Goal: Task Accomplishment & Management: Complete application form

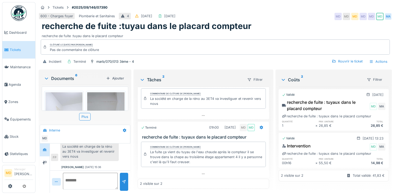
scroll to position [110, 0]
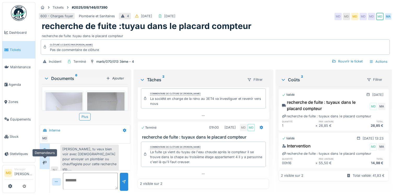
click at [42, 161] on div at bounding box center [45, 162] width 8 height 7
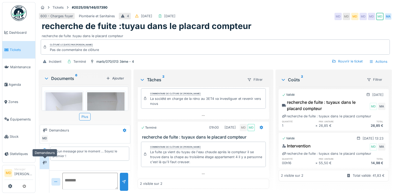
scroll to position [0, 0]
click at [47, 151] on div at bounding box center [45, 149] width 8 height 7
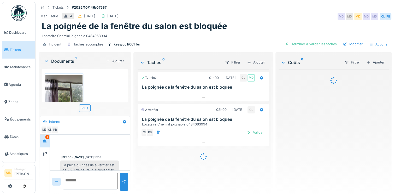
scroll to position [54, 0]
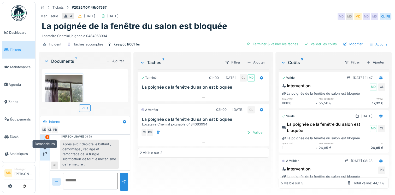
click at [47, 150] on div at bounding box center [45, 153] width 8 height 7
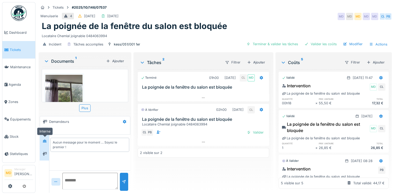
click at [45, 138] on div at bounding box center [45, 141] width 8 height 7
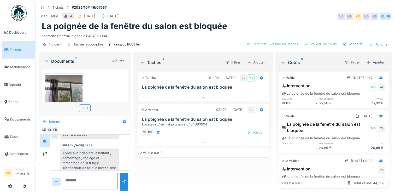
scroll to position [54, 0]
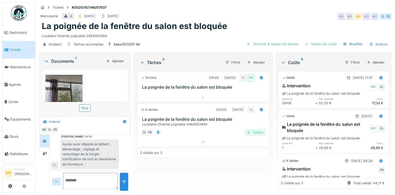
click at [261, 133] on div "Valider" at bounding box center [255, 132] width 21 height 7
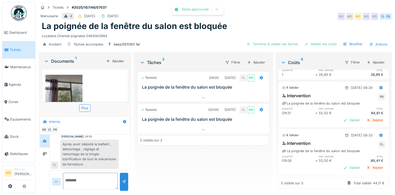
scroll to position [132, 0]
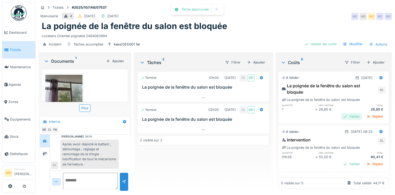
click at [341, 115] on div "Valider" at bounding box center [351, 116] width 21 height 7
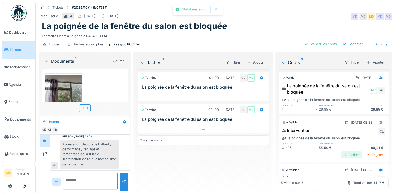
click at [341, 152] on div "Valider" at bounding box center [351, 154] width 21 height 7
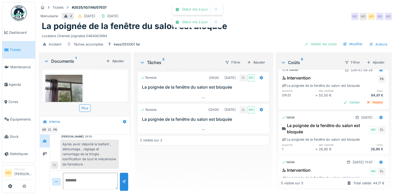
scroll to position [114, 0]
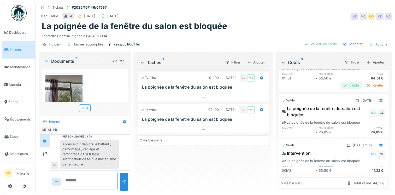
click at [341, 82] on div "Valider" at bounding box center [351, 85] width 21 height 7
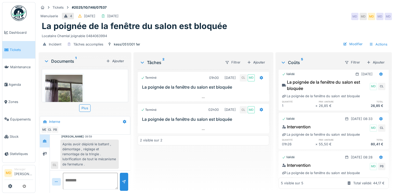
scroll to position [0, 0]
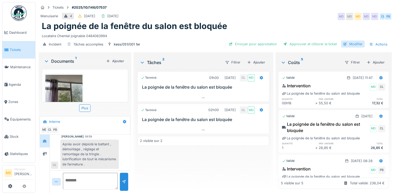
click at [350, 43] on div "Modifier" at bounding box center [353, 43] width 24 height 7
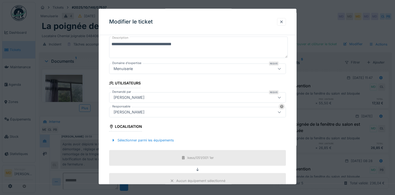
scroll to position [78, 0]
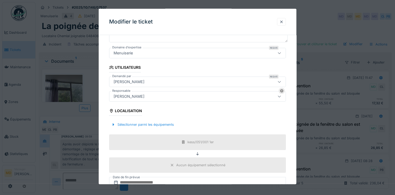
click at [134, 82] on div "[PERSON_NAME]" at bounding box center [128, 82] width 35 height 6
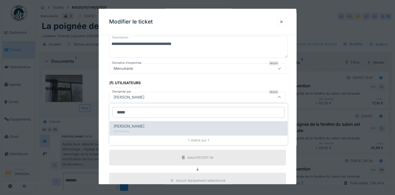
type input "*****"
click at [135, 131] on div "Demandeur" at bounding box center [199, 131] width 170 height 4
type input "****"
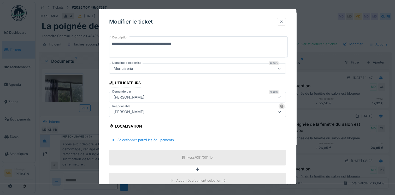
click at [158, 110] on div "[PERSON_NAME]" at bounding box center [186, 112] width 151 height 6
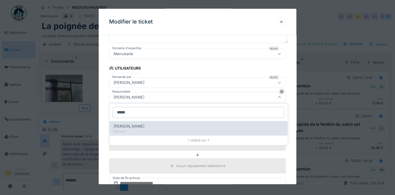
type input "*****"
click at [140, 127] on span "[PERSON_NAME]" at bounding box center [129, 126] width 31 height 6
type input "****"
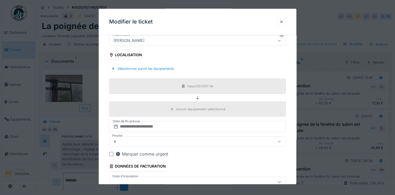
scroll to position [165, 0]
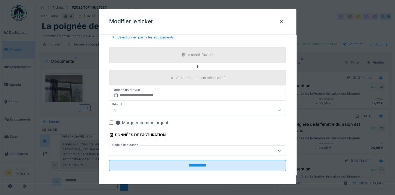
click at [176, 154] on div at bounding box center [197, 150] width 177 height 10
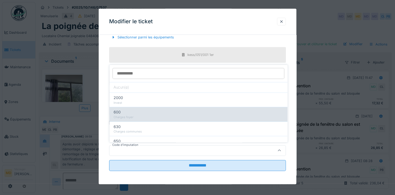
click at [135, 111] on div "600" at bounding box center [199, 112] width 170 height 6
type input "***"
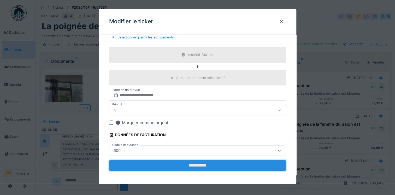
click at [193, 163] on input "**********" at bounding box center [197, 165] width 177 height 11
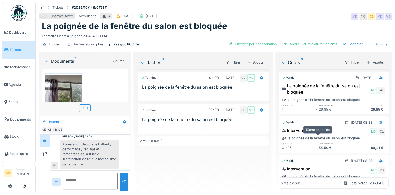
scroll to position [0, 0]
click at [257, 43] on div "Envoyer pour approbation" at bounding box center [253, 43] width 52 height 7
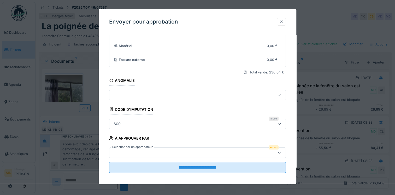
scroll to position [43, 0]
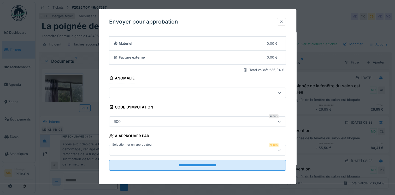
click at [137, 149] on div at bounding box center [186, 150] width 151 height 6
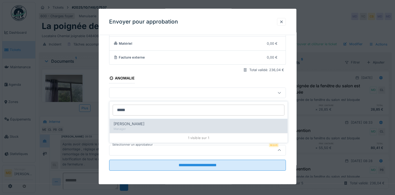
type input "*****"
click at [142, 126] on span "Christian Bassette" at bounding box center [129, 124] width 31 height 6
type input "****"
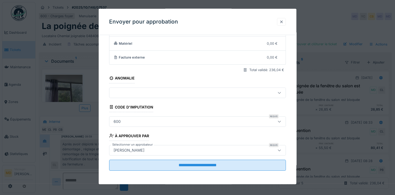
click at [284, 24] on div at bounding box center [281, 22] width 9 height 8
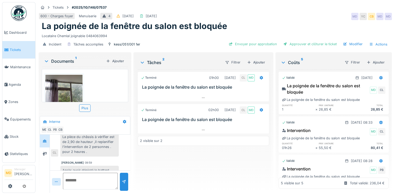
scroll to position [54, 0]
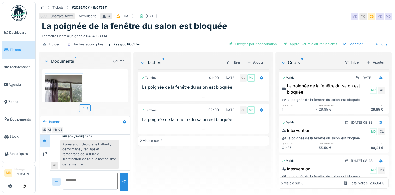
click at [120, 44] on div "kess/051/001 1er" at bounding box center [127, 44] width 26 height 5
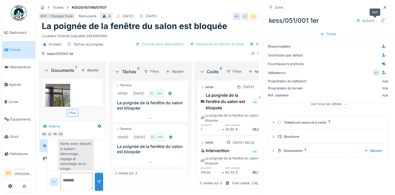
click at [381, 20] on icon at bounding box center [383, 20] width 4 height 3
click at [383, 10] on div at bounding box center [385, 7] width 4 height 5
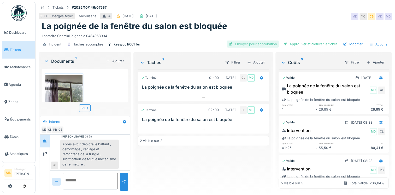
click at [268, 45] on div "Envoyer pour approbation" at bounding box center [253, 43] width 52 height 7
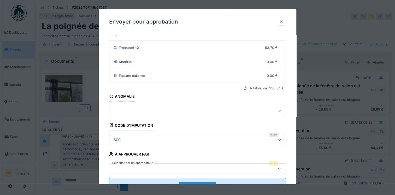
scroll to position [43, 0]
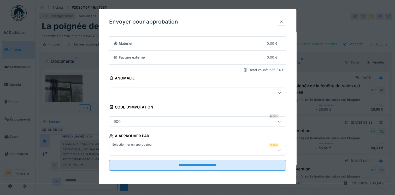
click at [142, 152] on div at bounding box center [186, 150] width 151 height 6
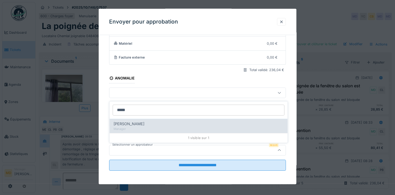
type input "*****"
click at [136, 125] on span "Christian Bassette" at bounding box center [129, 124] width 31 height 6
type input "****"
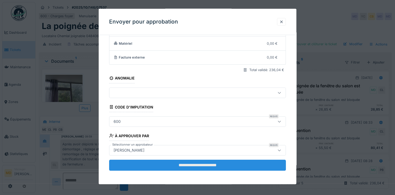
click at [193, 163] on input "**********" at bounding box center [197, 164] width 177 height 11
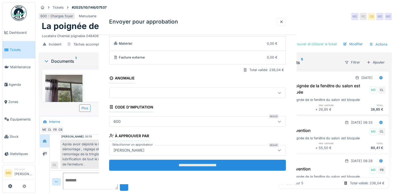
scroll to position [0, 0]
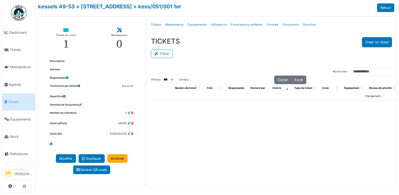
select select "***"
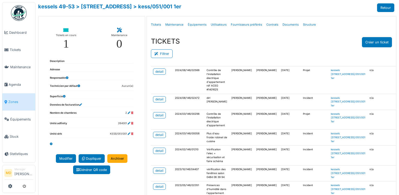
scroll to position [327, 0]
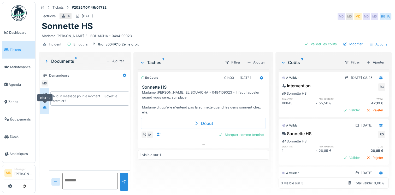
click at [44, 106] on icon at bounding box center [45, 107] width 4 height 3
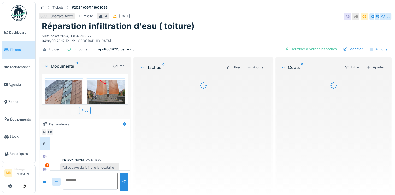
scroll to position [70, 0]
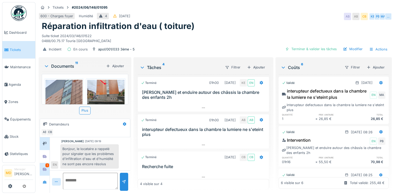
click at [46, 166] on div "1" at bounding box center [47, 165] width 4 height 4
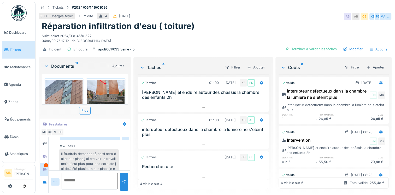
scroll to position [4, 0]
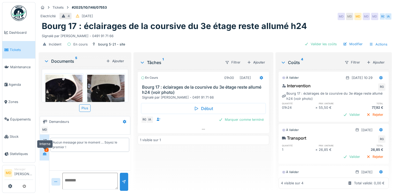
click at [48, 152] on div at bounding box center [45, 153] width 8 height 7
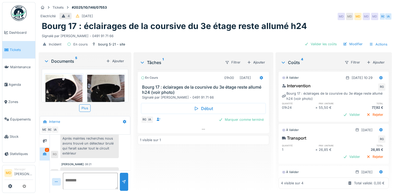
scroll to position [34, 0]
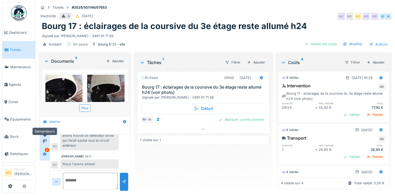
click at [45, 139] on div at bounding box center [45, 141] width 8 height 7
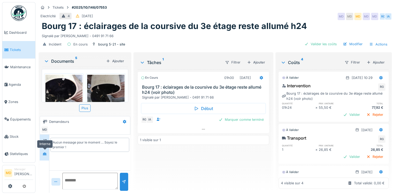
click at [45, 152] on icon at bounding box center [45, 153] width 4 height 3
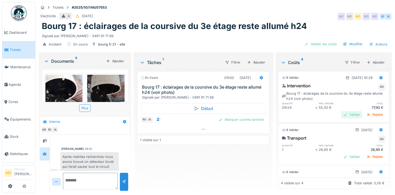
click at [341, 111] on div "Valider" at bounding box center [351, 114] width 21 height 7
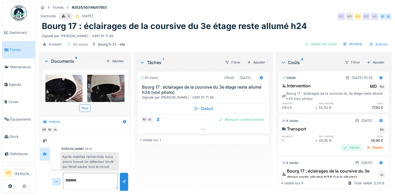
click at [341, 144] on div "Valider" at bounding box center [351, 147] width 21 height 7
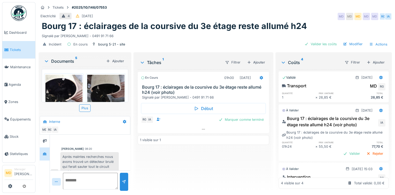
scroll to position [52, 0]
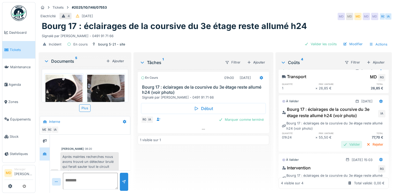
click at [341, 141] on div "Valider" at bounding box center [351, 144] width 21 height 7
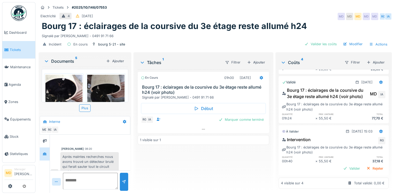
scroll to position [84, 0]
click at [341, 165] on div "Valider" at bounding box center [351, 168] width 21 height 7
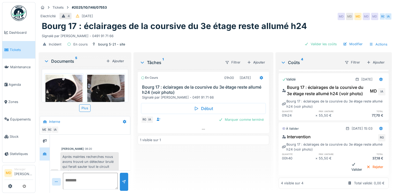
scroll to position [75, 0]
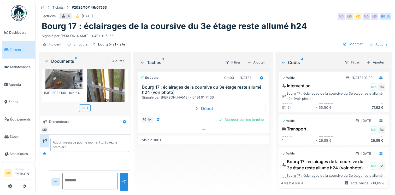
scroll to position [131, 0]
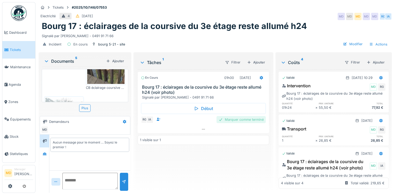
click at [245, 121] on div "Marquer comme terminé" at bounding box center [240, 119] width 49 height 7
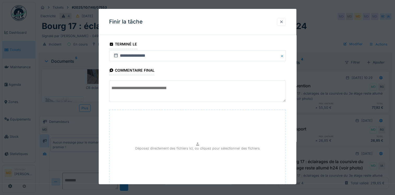
click at [283, 23] on div at bounding box center [281, 21] width 4 height 5
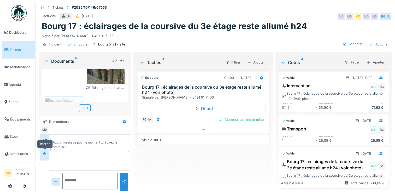
click at [42, 155] on div at bounding box center [45, 153] width 8 height 7
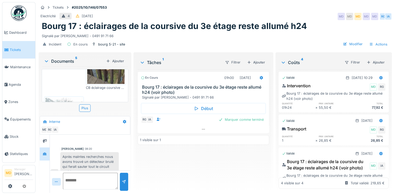
scroll to position [34, 0]
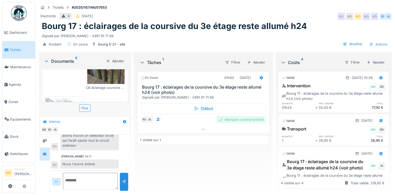
click at [250, 119] on div "Marquer comme terminé" at bounding box center [240, 119] width 49 height 7
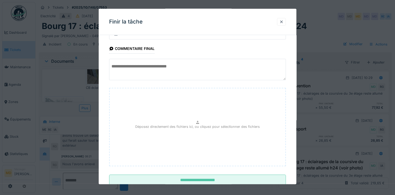
scroll to position [37, 0]
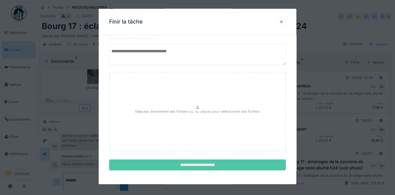
click at [198, 164] on input "**********" at bounding box center [197, 164] width 177 height 11
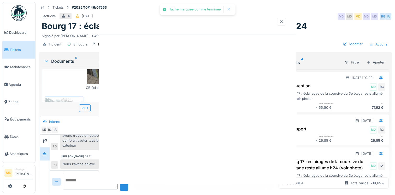
scroll to position [0, 0]
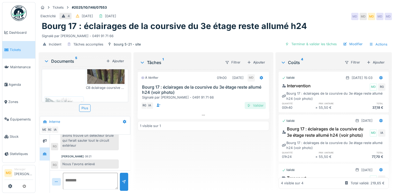
click at [248, 104] on div "Valider" at bounding box center [255, 105] width 21 height 7
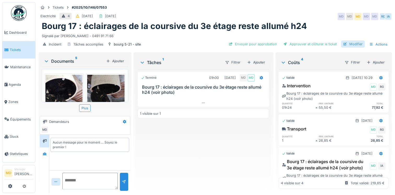
click at [343, 42] on div at bounding box center [345, 44] width 4 height 5
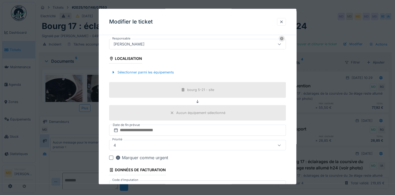
scroll to position [104, 0]
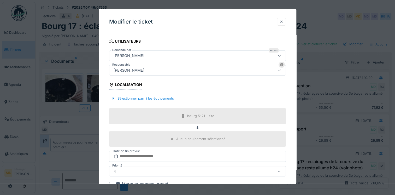
click at [132, 70] on div "[PERSON_NAME]" at bounding box center [128, 70] width 35 height 6
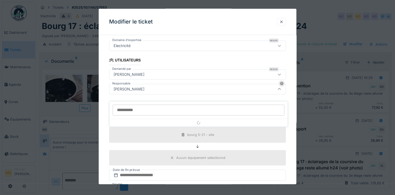
scroll to position [78, 0]
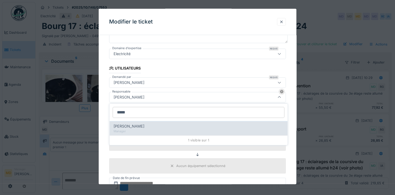
type input "*****"
click at [137, 132] on div "Manager" at bounding box center [199, 131] width 170 height 4
type input "****"
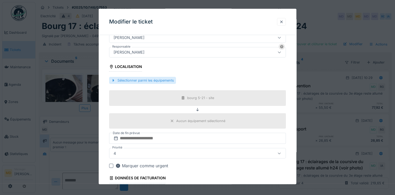
scroll to position [165, 0]
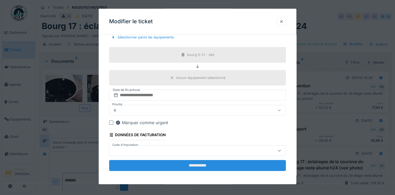
click at [203, 162] on input "**********" at bounding box center [197, 165] width 177 height 11
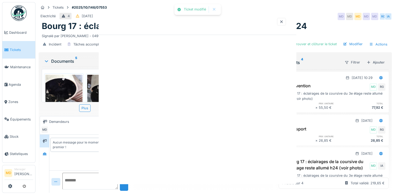
scroll to position [0, 0]
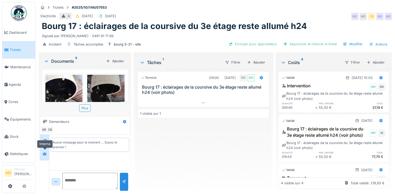
click at [48, 151] on div at bounding box center [45, 153] width 8 height 7
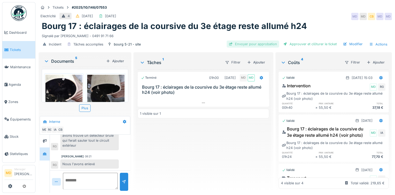
click at [244, 42] on div "Envoyer pour approbation" at bounding box center [253, 43] width 52 height 7
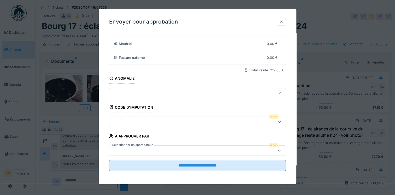
scroll to position [43, 0]
click at [135, 119] on div at bounding box center [186, 121] width 151 height 6
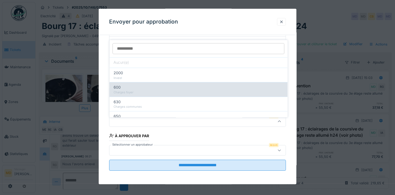
click at [129, 84] on div "600" at bounding box center [199, 87] width 170 height 6
type input "***"
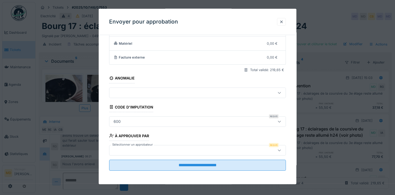
click at [181, 149] on div at bounding box center [186, 150] width 151 height 6
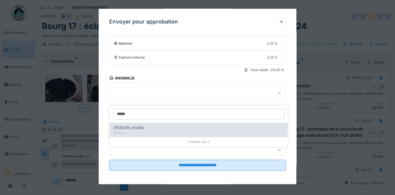
type input "*****"
click at [143, 125] on span "Christian Bassette" at bounding box center [129, 128] width 31 height 6
type input "****"
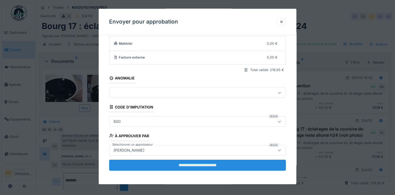
click at [187, 166] on input "**********" at bounding box center [197, 164] width 177 height 11
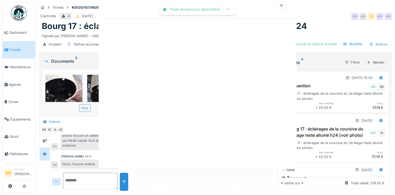
scroll to position [0, 0]
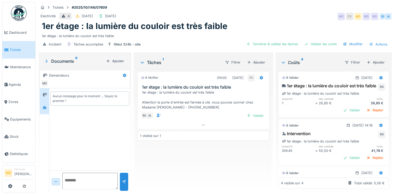
click at [44, 105] on div at bounding box center [45, 107] width 4 height 5
click at [44, 112] on div at bounding box center [44, 107] width 9 height 13
click at [46, 97] on div at bounding box center [45, 94] width 8 height 7
click at [43, 109] on div at bounding box center [45, 107] width 4 height 5
click at [251, 116] on div "Valider" at bounding box center [255, 115] width 21 height 7
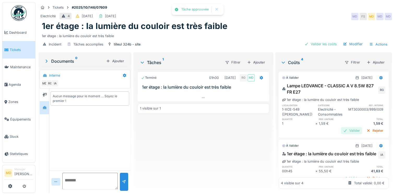
click at [342, 127] on div "Valider" at bounding box center [351, 130] width 21 height 7
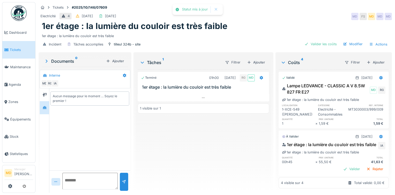
scroll to position [52, 0]
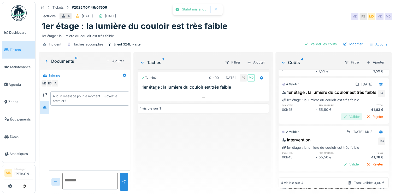
click at [341, 120] on div "Valider" at bounding box center [351, 116] width 21 height 7
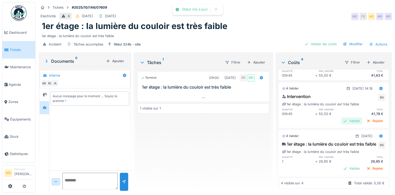
click at [342, 117] on div "Valider" at bounding box center [351, 120] width 21 height 7
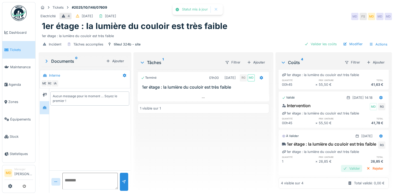
click at [345, 165] on div "Valider" at bounding box center [351, 168] width 21 height 7
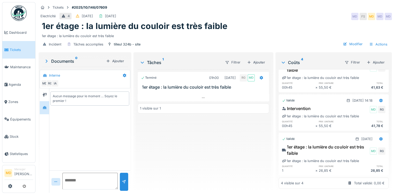
scroll to position [0, 0]
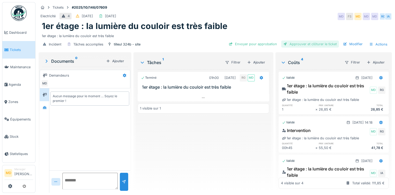
click at [308, 44] on div "Approuver et clôturer le ticket" at bounding box center [310, 43] width 58 height 7
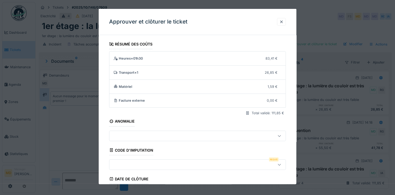
scroll to position [84, 0]
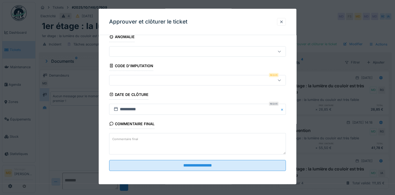
click at [132, 80] on div at bounding box center [186, 80] width 151 height 6
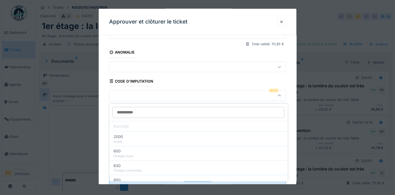
scroll to position [67, 0]
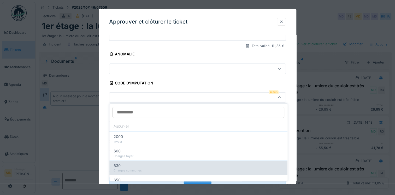
click at [150, 168] on div "Charges communes" at bounding box center [199, 170] width 170 height 4
type input "***"
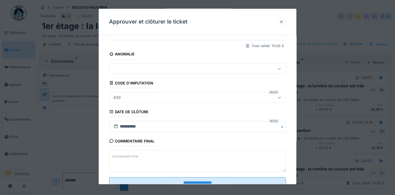
scroll to position [84, 0]
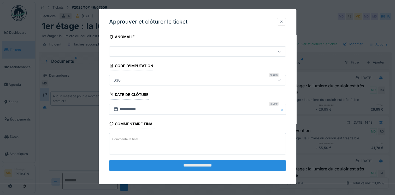
click at [182, 163] on input "**********" at bounding box center [197, 165] width 177 height 11
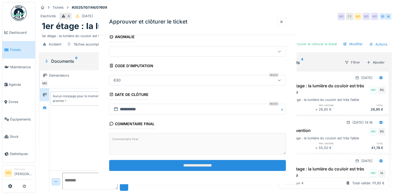
scroll to position [0, 0]
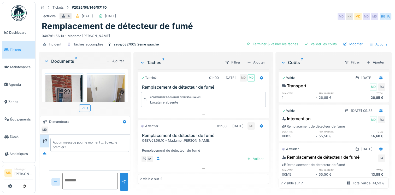
scroll to position [4, 0]
click at [44, 151] on div at bounding box center [45, 153] width 4 height 5
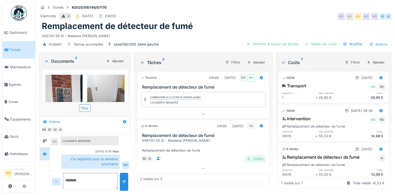
click at [250, 155] on div "Valider" at bounding box center [255, 158] width 21 height 7
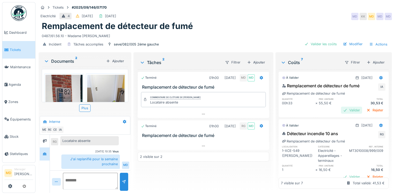
click at [341, 107] on div "Valider" at bounding box center [351, 110] width 21 height 7
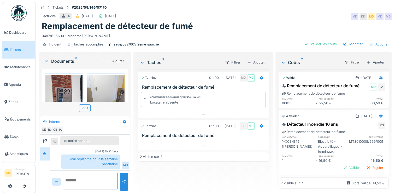
scroll to position [52, 0]
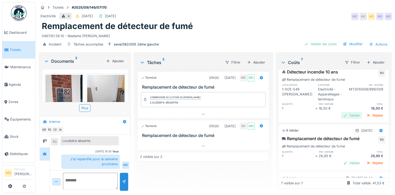
click at [341, 116] on div "Valider" at bounding box center [351, 115] width 21 height 7
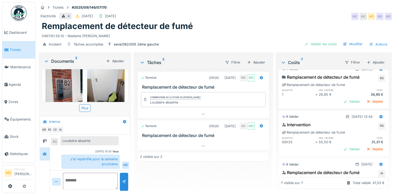
scroll to position [0, 0]
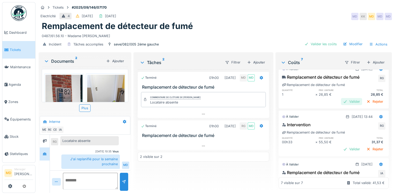
click at [342, 104] on div "Valider" at bounding box center [351, 101] width 21 height 7
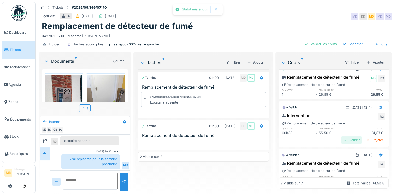
click at [341, 143] on div "Valider" at bounding box center [351, 139] width 21 height 7
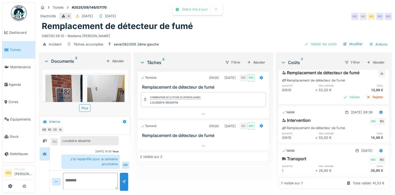
scroll to position [204, 0]
click at [341, 93] on div "Valider" at bounding box center [351, 96] width 21 height 7
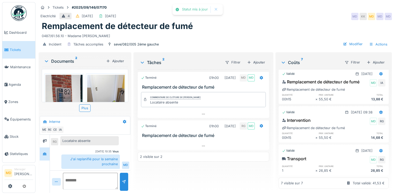
scroll to position [201, 0]
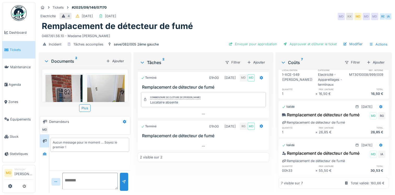
scroll to position [201, 0]
click at [344, 43] on div "Modifier" at bounding box center [353, 43] width 24 height 7
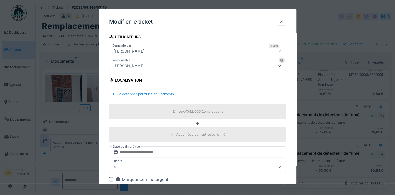
scroll to position [52, 0]
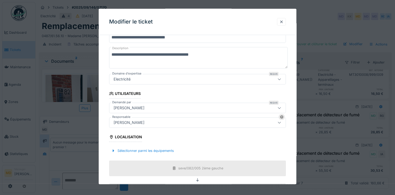
click at [136, 122] on div "[PERSON_NAME]" at bounding box center [128, 123] width 35 height 6
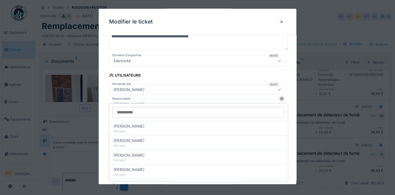
scroll to position [78, 0]
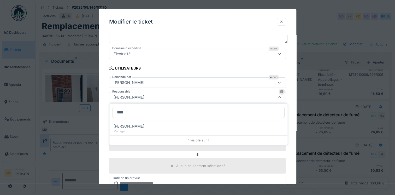
type input "****"
click at [136, 122] on div "Christian Bassette Manager" at bounding box center [198, 128] width 178 height 14
type input "****"
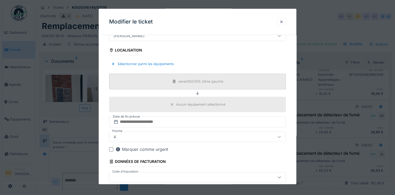
scroll to position [165, 0]
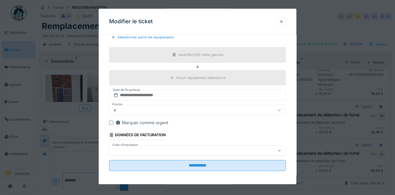
click at [181, 148] on div at bounding box center [186, 151] width 151 height 6
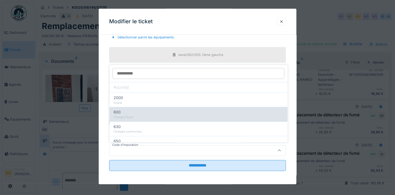
click at [133, 115] on div "Charges foyer" at bounding box center [199, 117] width 170 height 4
type input "***"
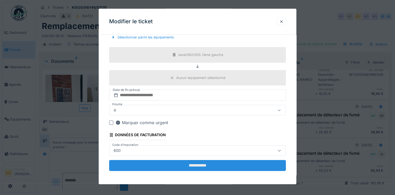
click at [225, 165] on input "**********" at bounding box center [197, 165] width 177 height 11
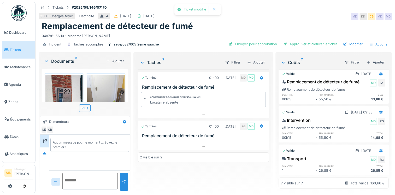
scroll to position [0, 0]
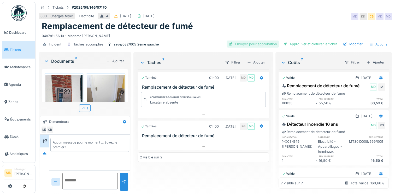
click at [260, 43] on div "Envoyer pour approbation" at bounding box center [253, 43] width 52 height 7
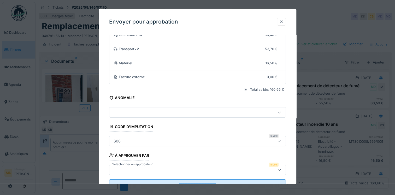
scroll to position [43, 0]
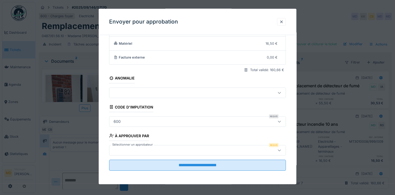
click at [144, 150] on div at bounding box center [186, 150] width 151 height 6
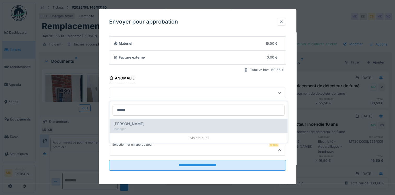
type input "*****"
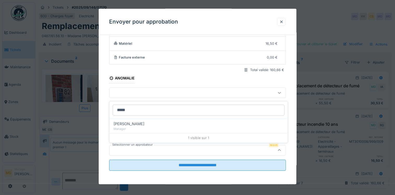
click at [133, 127] on div "Manager" at bounding box center [199, 129] width 170 height 4
type input "****"
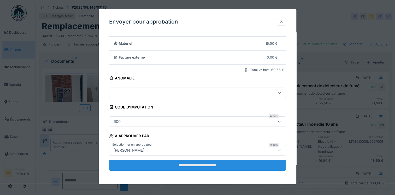
click at [178, 168] on input "**********" at bounding box center [197, 164] width 177 height 11
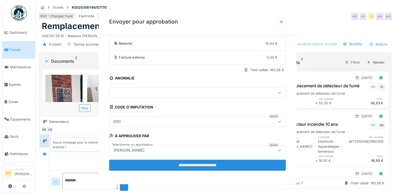
scroll to position [0, 0]
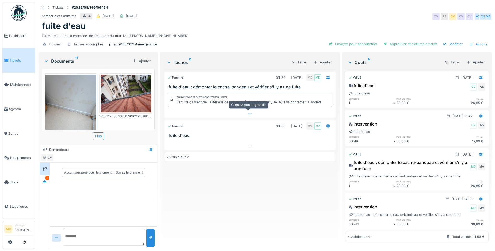
click at [249, 113] on icon at bounding box center [250, 113] width 4 height 3
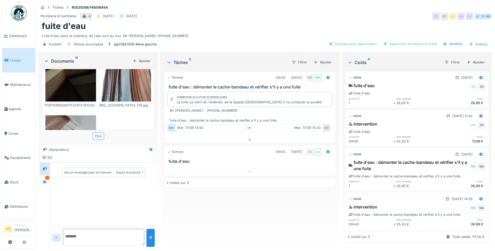
scroll to position [409, 0]
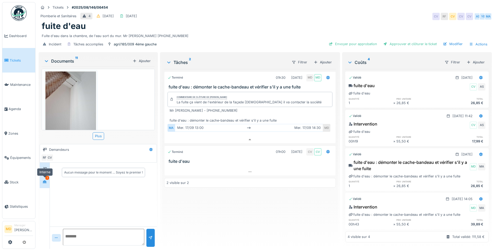
click at [45, 182] on div at bounding box center [45, 182] width 8 height 9
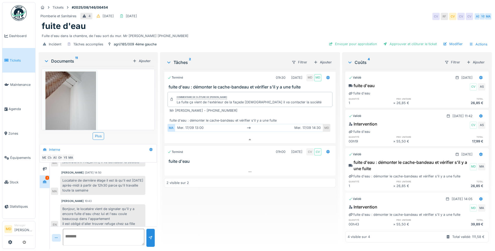
scroll to position [125, 0]
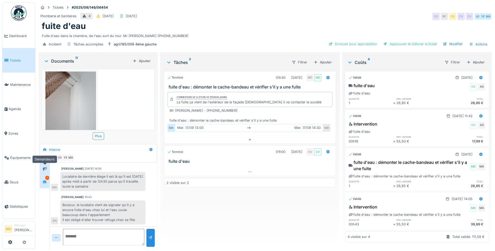
click at [45, 167] on icon at bounding box center [45, 169] width 4 height 4
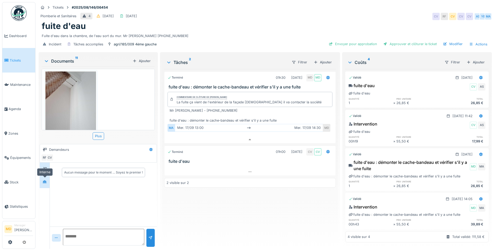
click at [48, 179] on div at bounding box center [45, 182] width 8 height 7
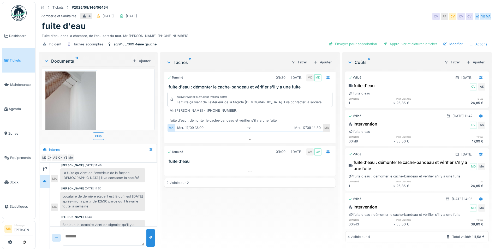
scroll to position [125, 0]
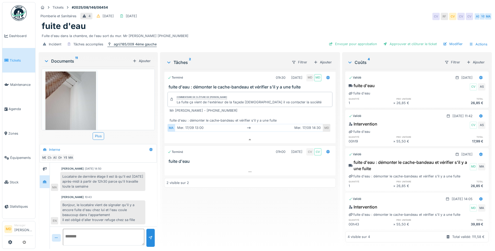
click at [140, 42] on div "agri/185/009 4ème gauche" at bounding box center [135, 44] width 43 height 5
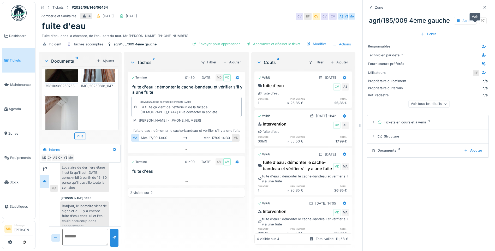
click at [481, 21] on icon at bounding box center [483, 20] width 4 height 3
click at [483, 6] on icon at bounding box center [485, 7] width 4 height 3
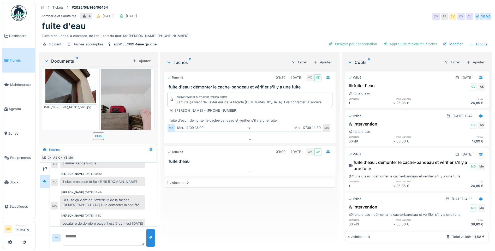
scroll to position [183, 0]
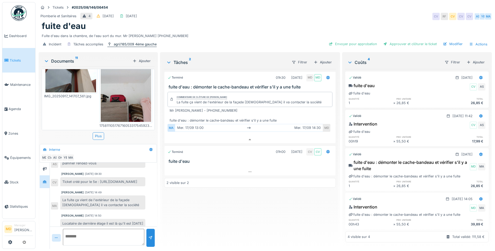
click at [121, 42] on div "agri/185/009 4ème gauche" at bounding box center [135, 44] width 43 height 5
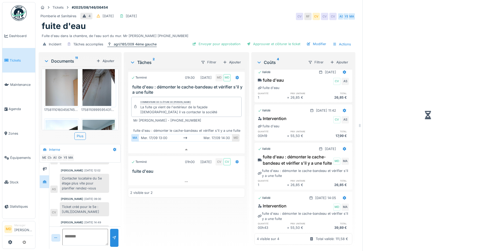
scroll to position [93, 0]
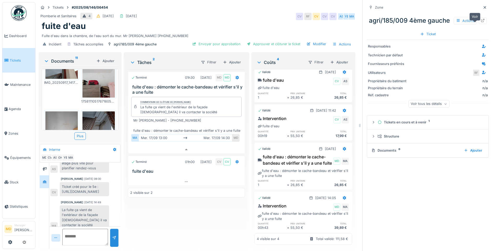
click at [479, 22] on div at bounding box center [483, 20] width 8 height 7
click at [483, 6] on icon at bounding box center [485, 7] width 4 height 3
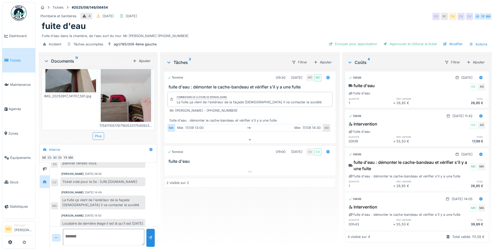
scroll to position [125, 0]
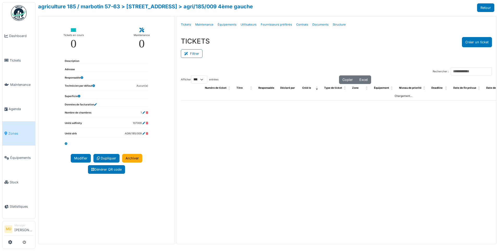
select select "***"
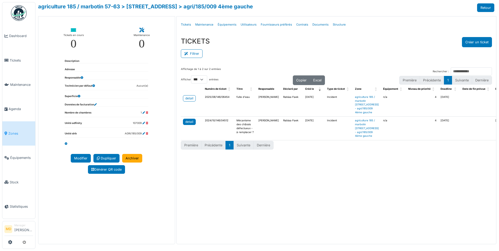
click at [191, 124] on div "detail" at bounding box center [189, 122] width 8 height 5
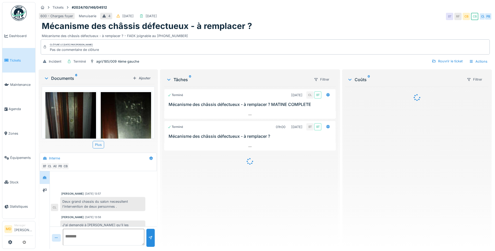
scroll to position [62, 0]
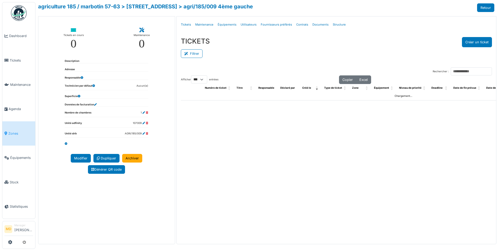
select select "***"
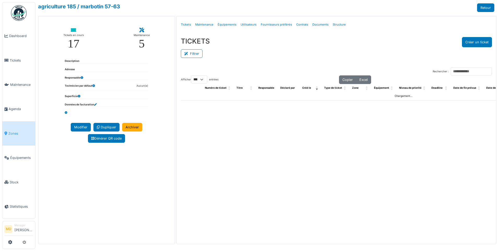
select select "***"
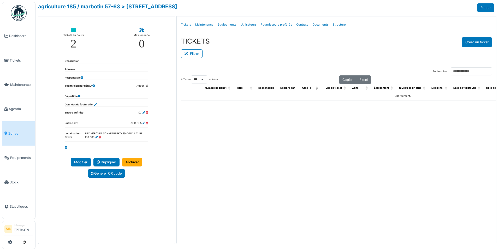
select select "***"
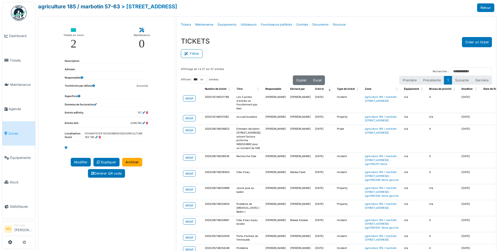
click at [80, 5] on link "agriculture 185 / marbotin 57-63" at bounding box center [79, 6] width 82 height 6
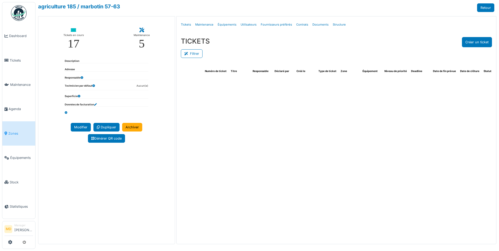
select select "***"
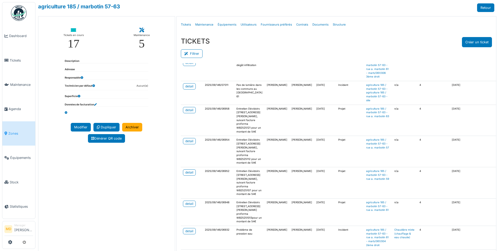
scroll to position [261, 0]
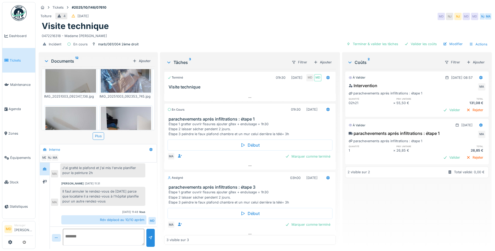
scroll to position [6, 0]
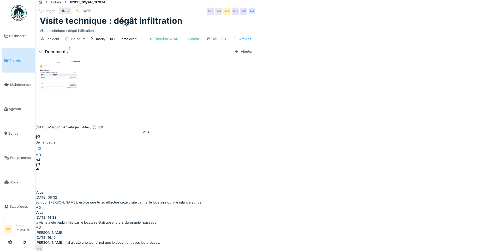
scroll to position [4, 0]
click at [39, 170] on icon at bounding box center [38, 169] width 4 height 3
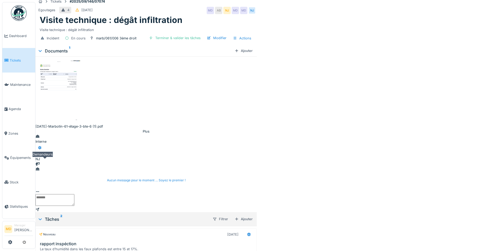
click at [40, 167] on div at bounding box center [38, 164] width 4 height 5
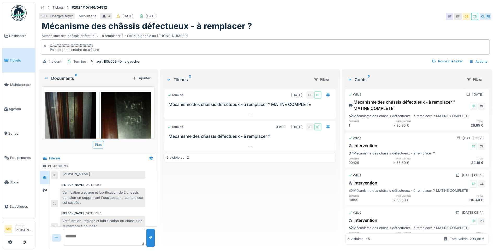
scroll to position [62, 0]
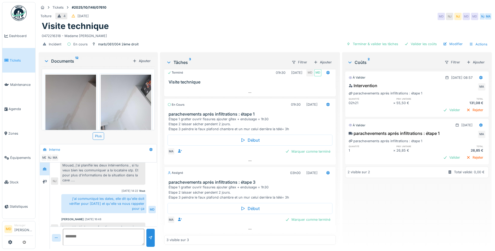
scroll to position [27, 0]
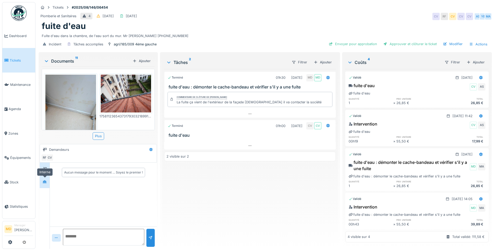
click at [43, 184] on div at bounding box center [45, 181] width 4 height 5
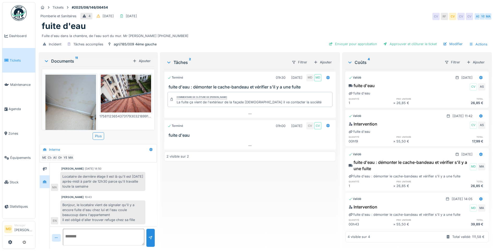
scroll to position [125, 0]
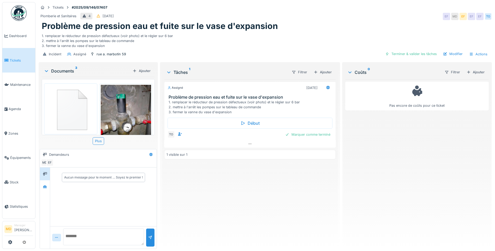
scroll to position [102, 0]
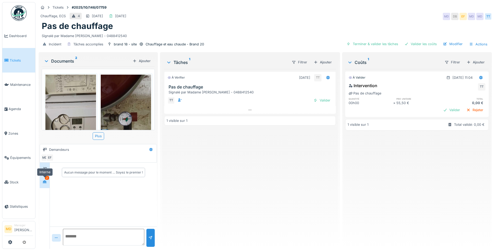
click at [46, 184] on div at bounding box center [45, 181] width 4 height 5
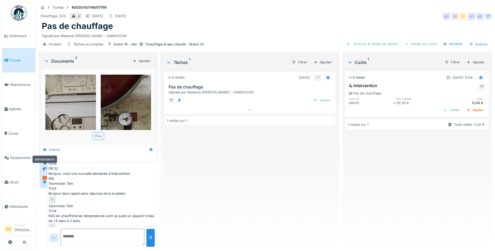
click at [46, 171] on div at bounding box center [45, 169] width 4 height 5
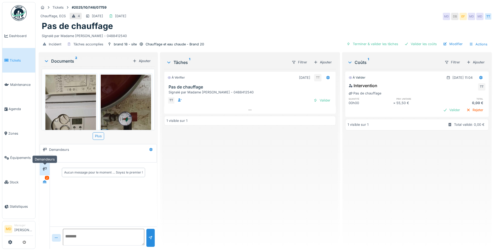
scroll to position [0, 0]
click at [44, 181] on icon at bounding box center [45, 181] width 4 height 3
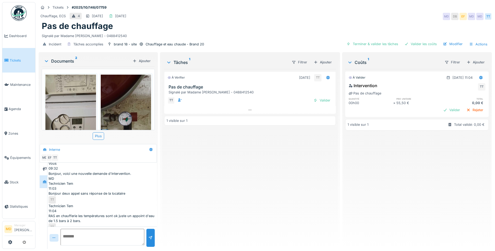
click at [73, 96] on img at bounding box center [70, 130] width 51 height 110
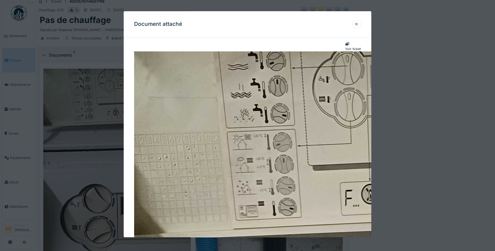
click at [358, 21] on div at bounding box center [356, 24] width 9 height 8
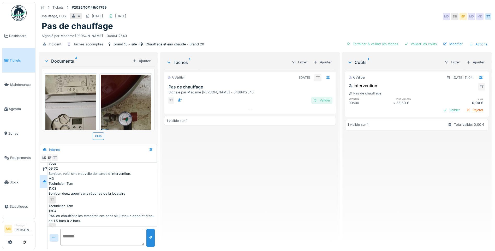
click at [314, 98] on div at bounding box center [316, 100] width 4 height 5
